Goal: Task Accomplishment & Management: Use online tool/utility

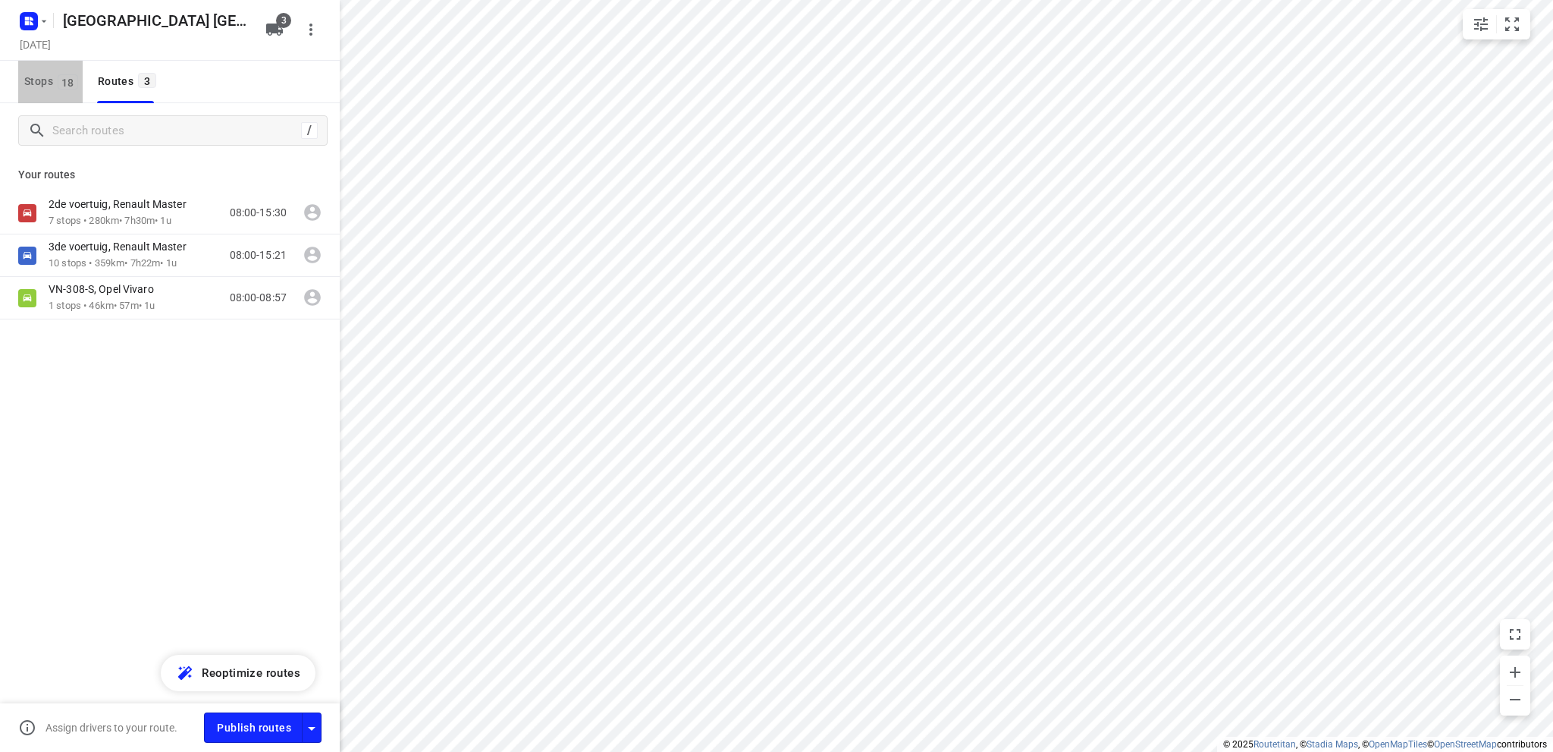
click at [36, 77] on span "Stops 18" at bounding box center [53, 81] width 58 height 19
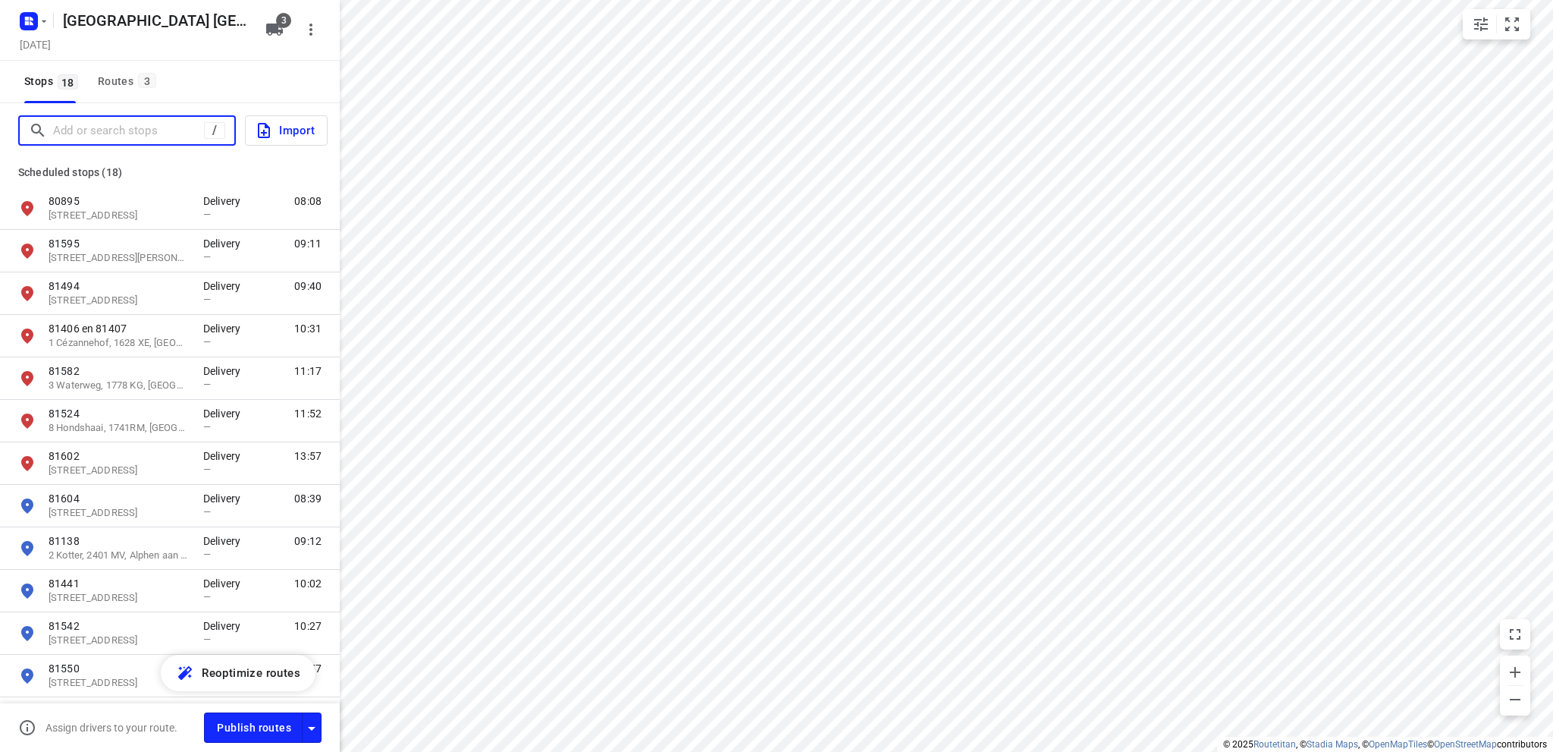
click at [65, 133] on input "Add or search stops" at bounding box center [128, 131] width 151 height 24
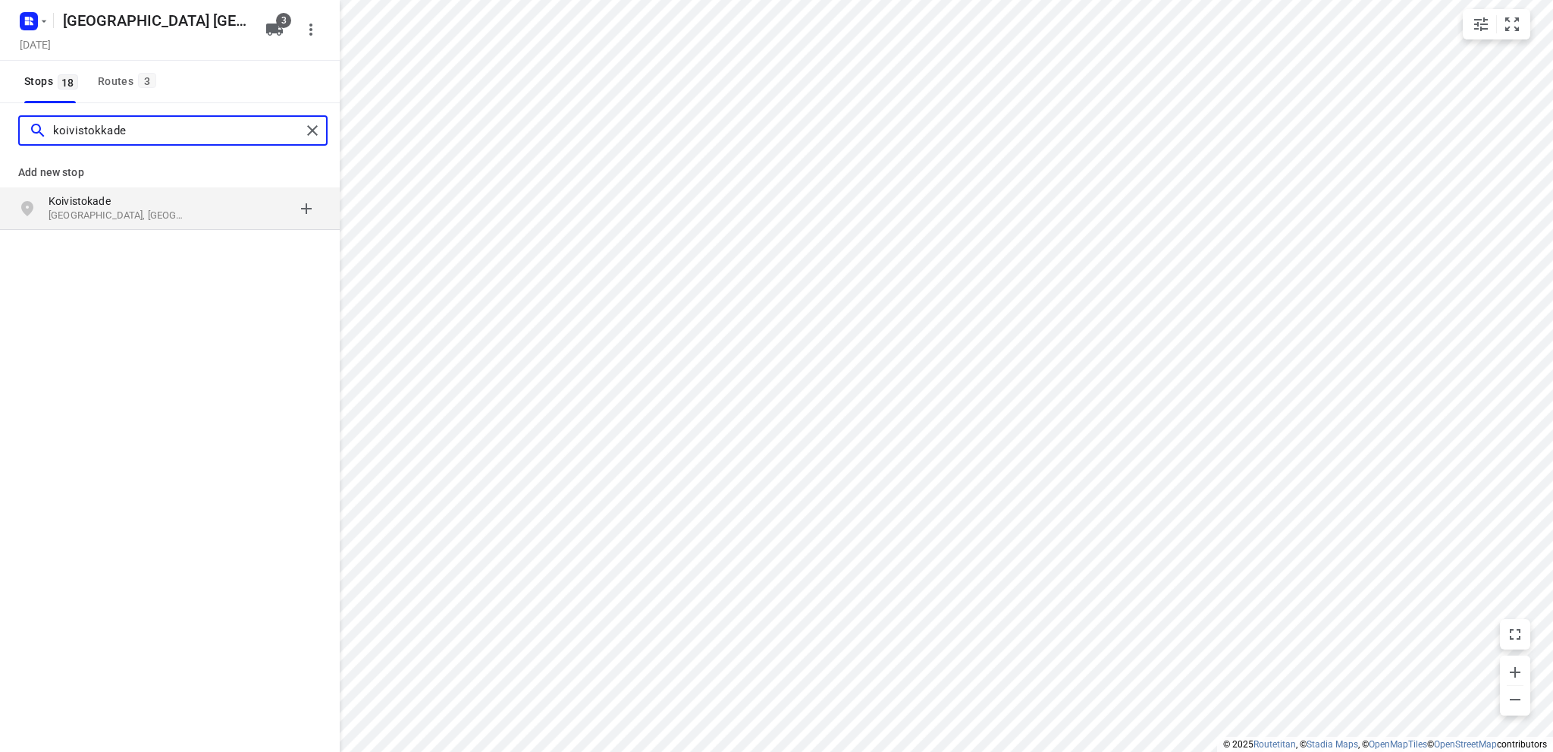
type input "koivistokkade"
click at [131, 212] on p "Amsterdam, Nederland" at bounding box center [119, 216] width 140 height 14
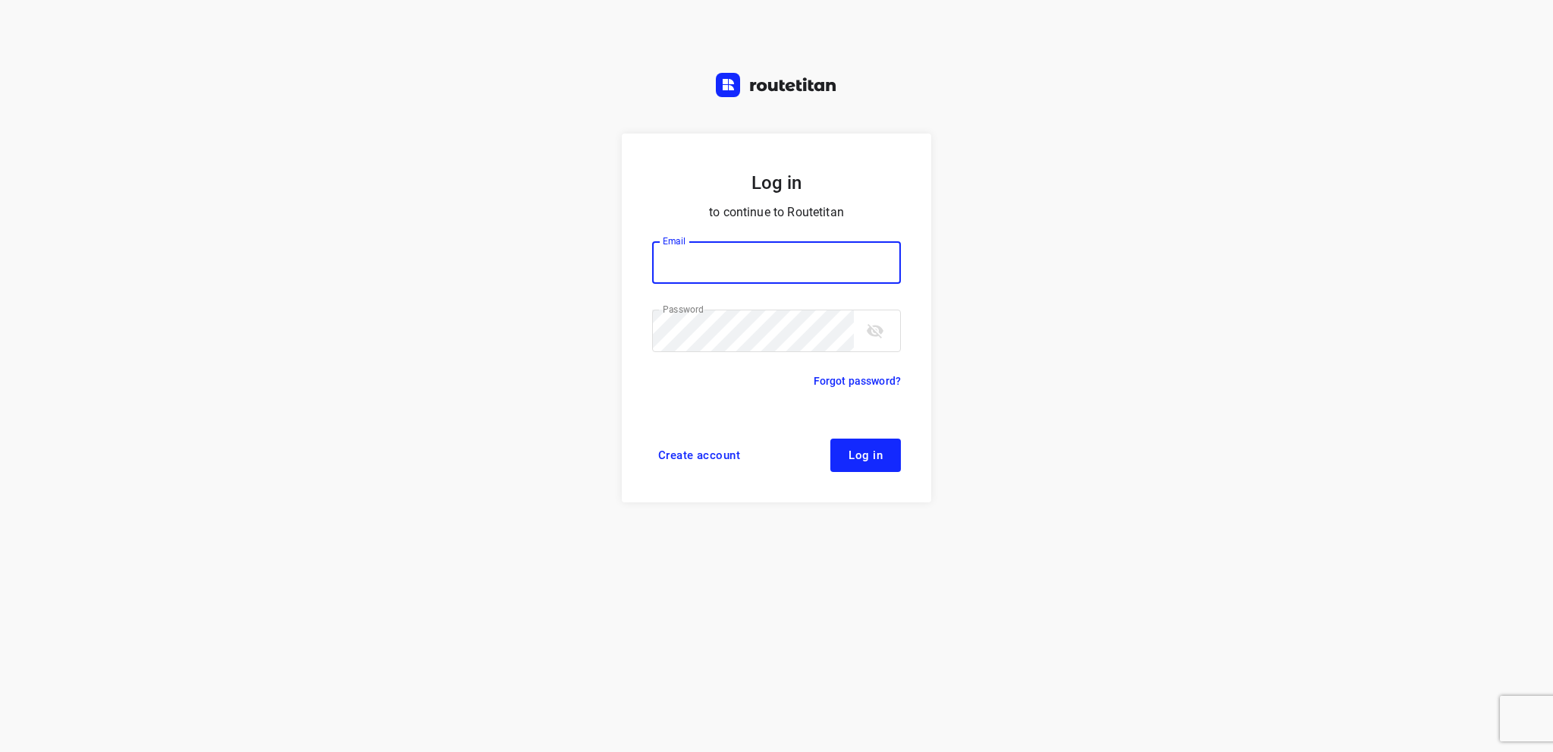
type input "[EMAIL_ADDRESS][DOMAIN_NAME]"
click at [853, 455] on span "Log in" at bounding box center [866, 455] width 34 height 12
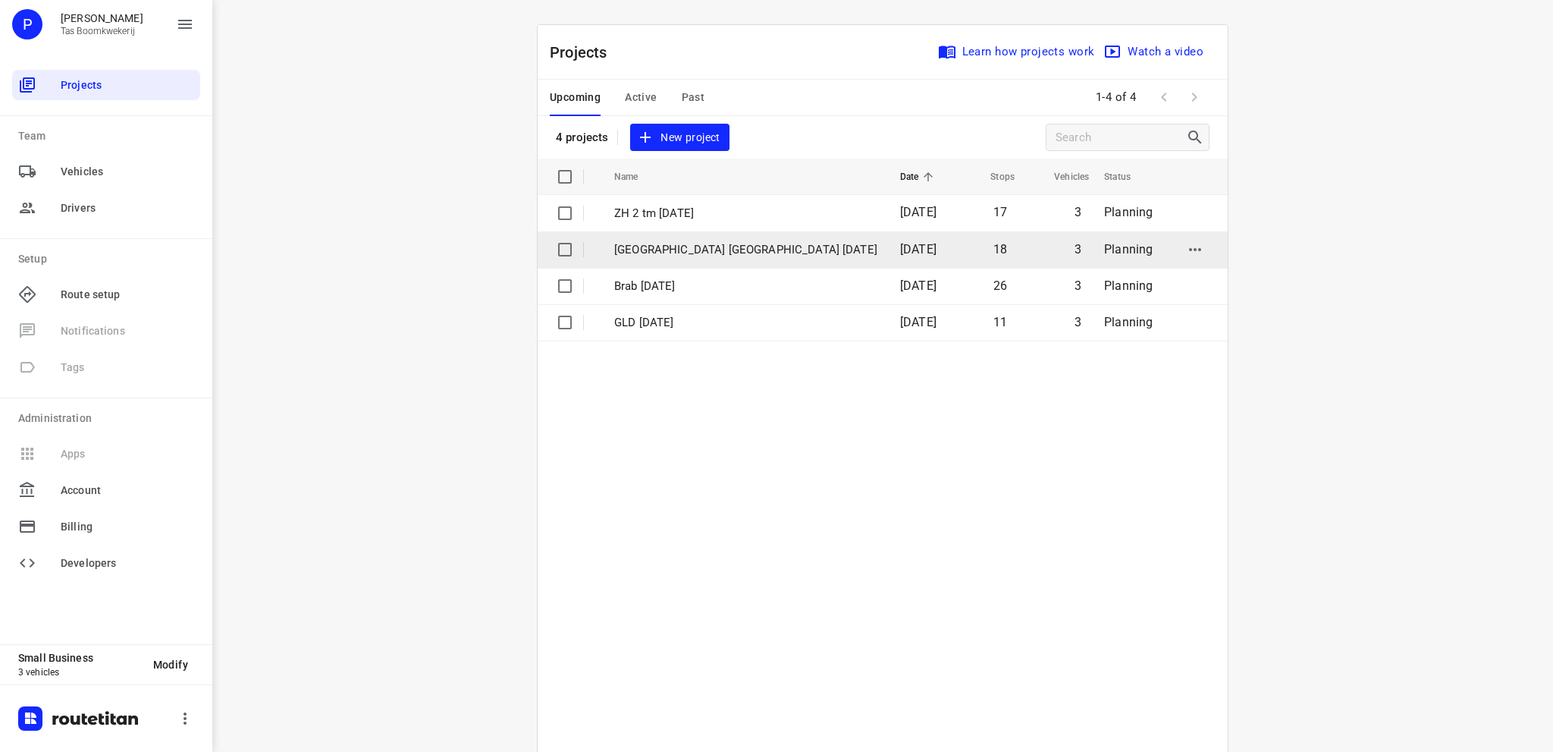
click at [679, 244] on p "Utrecht NH 5 september" at bounding box center [745, 249] width 263 height 17
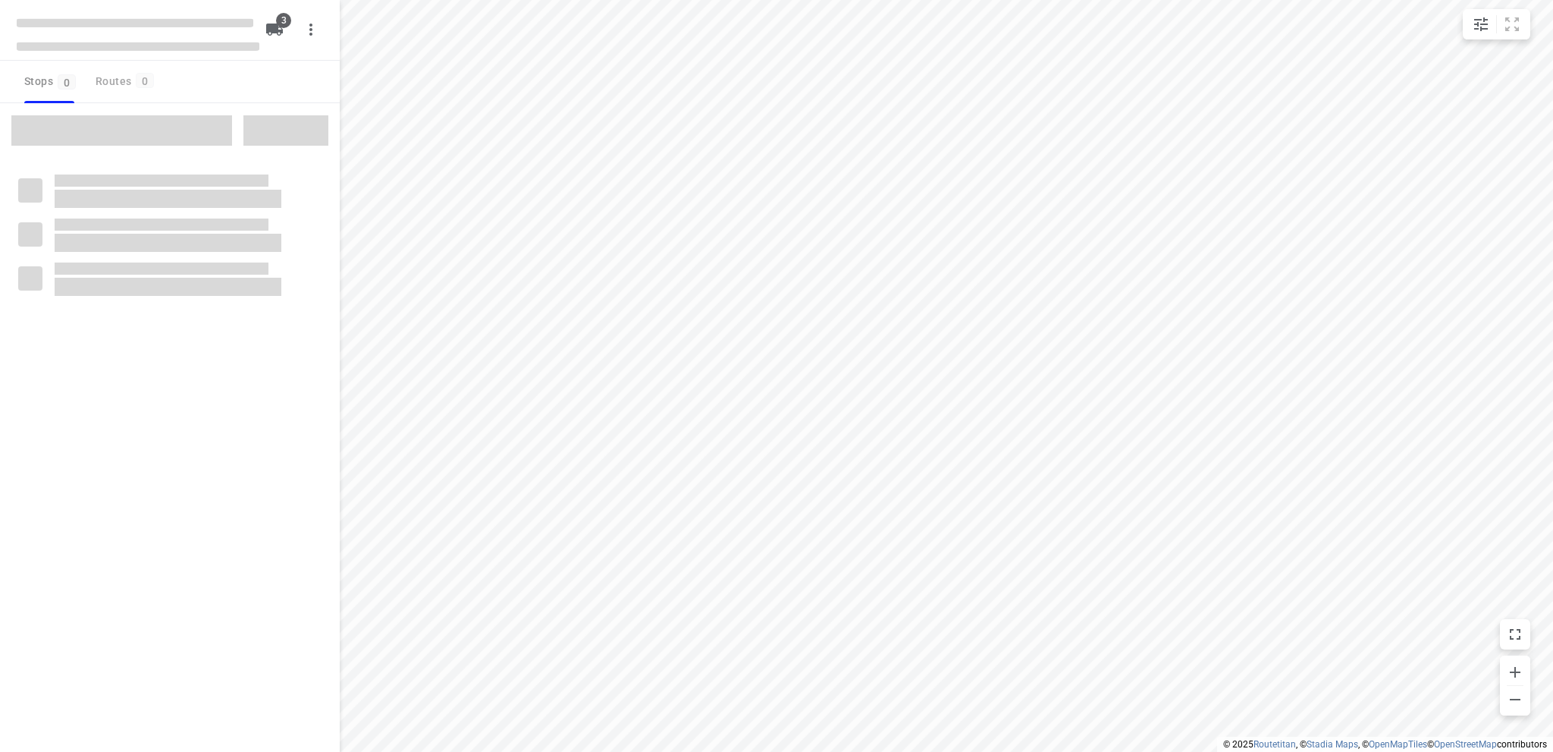
type input "distance"
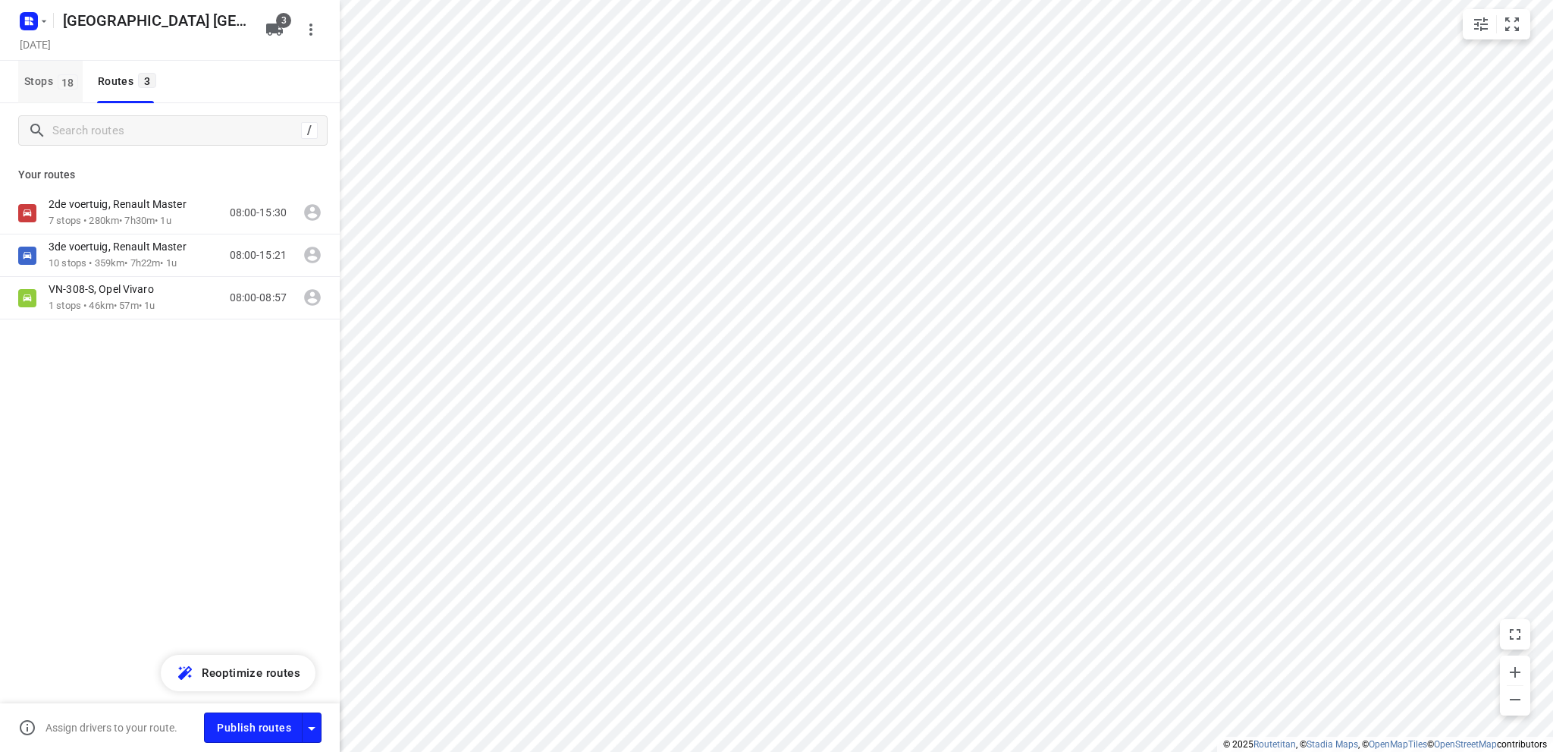
click at [29, 76] on span "Stops 18" at bounding box center [53, 81] width 58 height 19
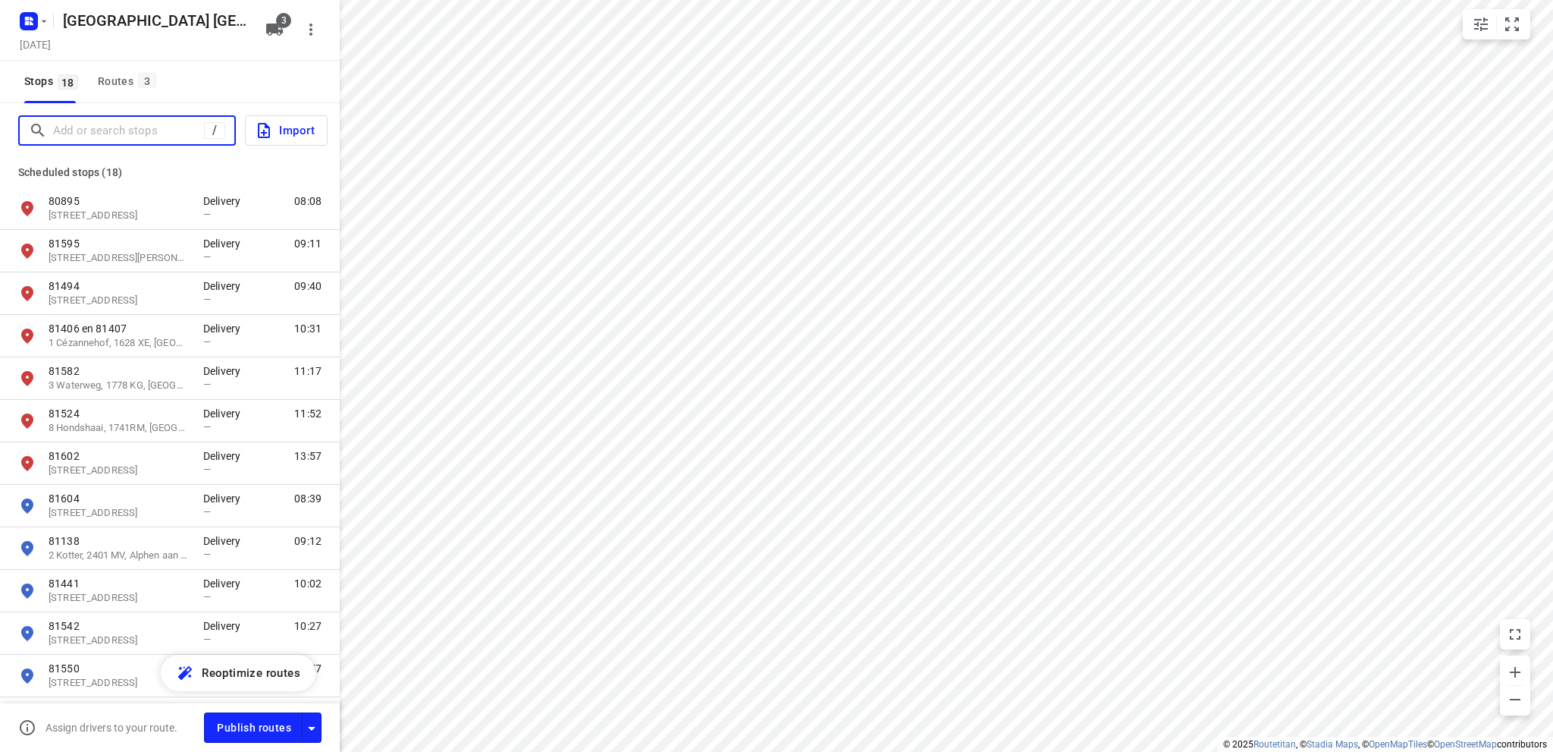
click at [104, 136] on input "Add or search stops" at bounding box center [128, 131] width 151 height 24
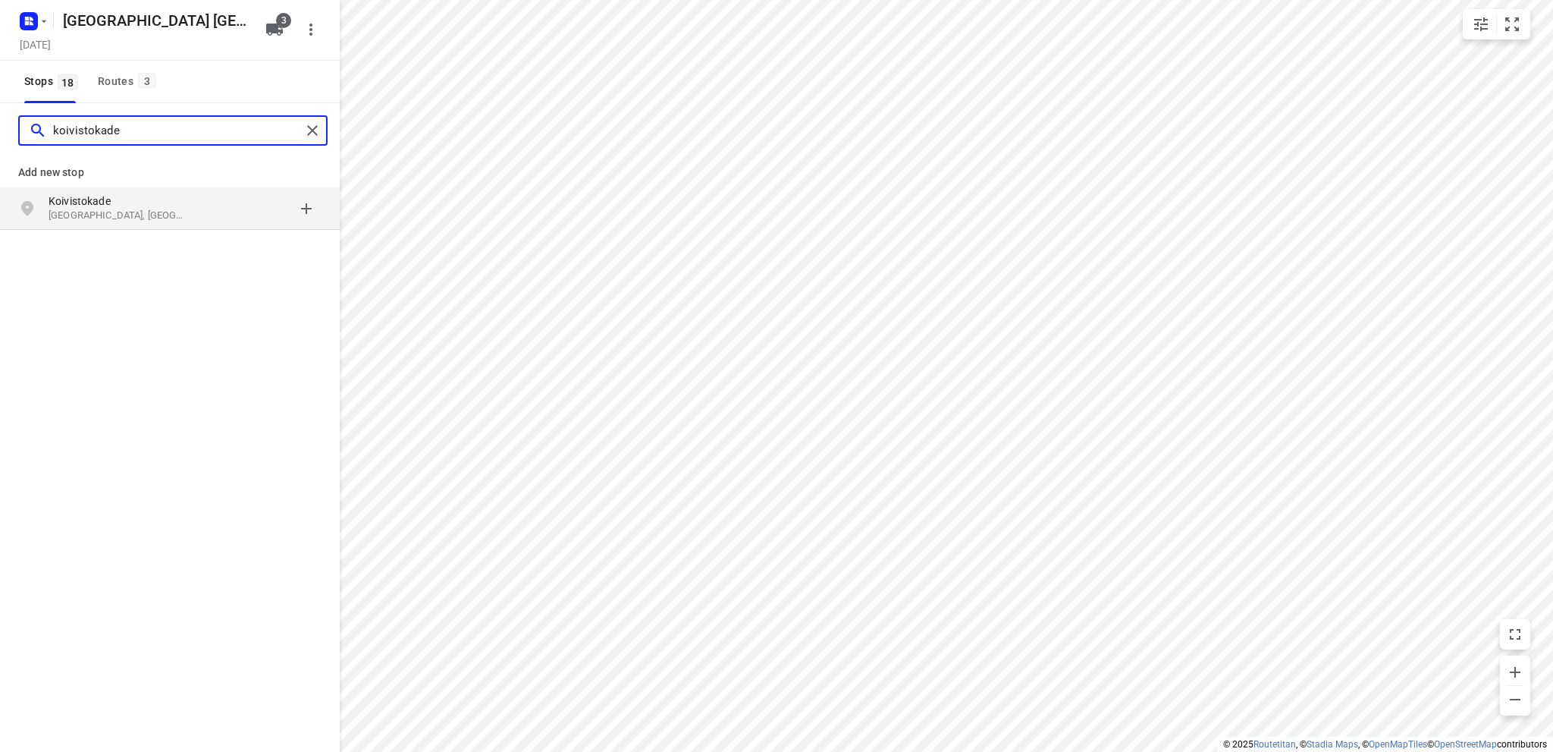
type input "koivistokade"
click at [121, 206] on p "Koivistokade" at bounding box center [119, 200] width 140 height 15
